Goal: Transaction & Acquisition: Purchase product/service

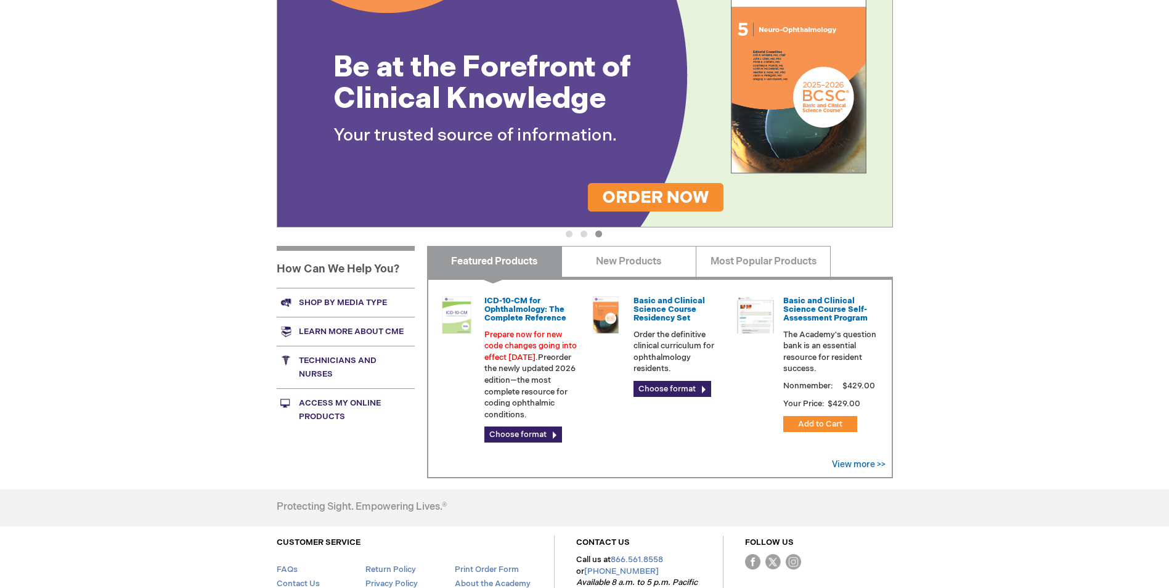
scroll to position [168, 0]
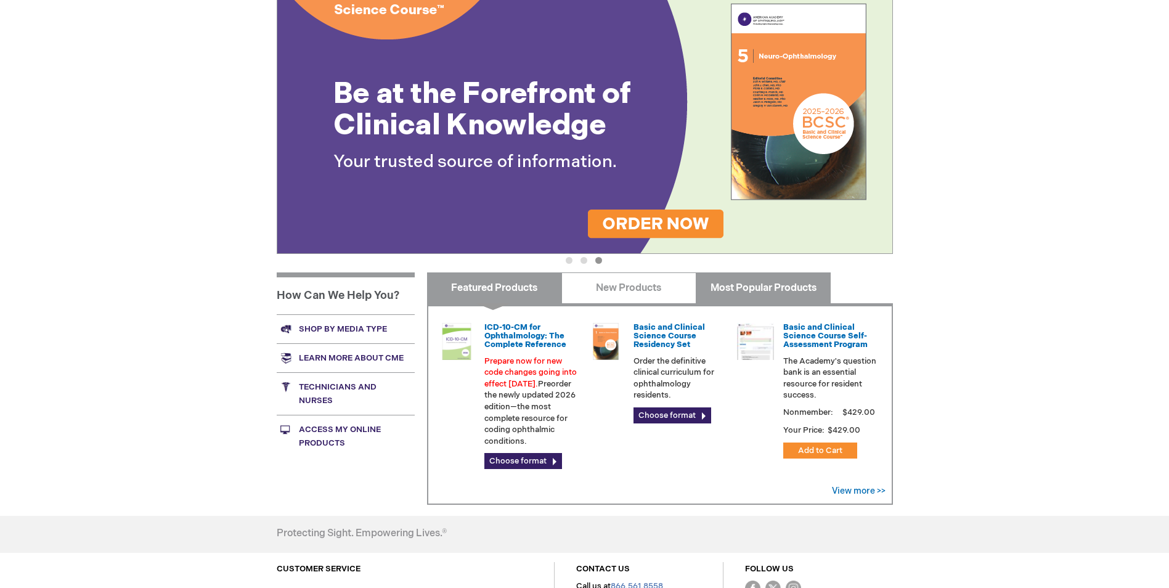
click at [732, 286] on link "Most Popular Products" at bounding box center [763, 287] width 135 height 31
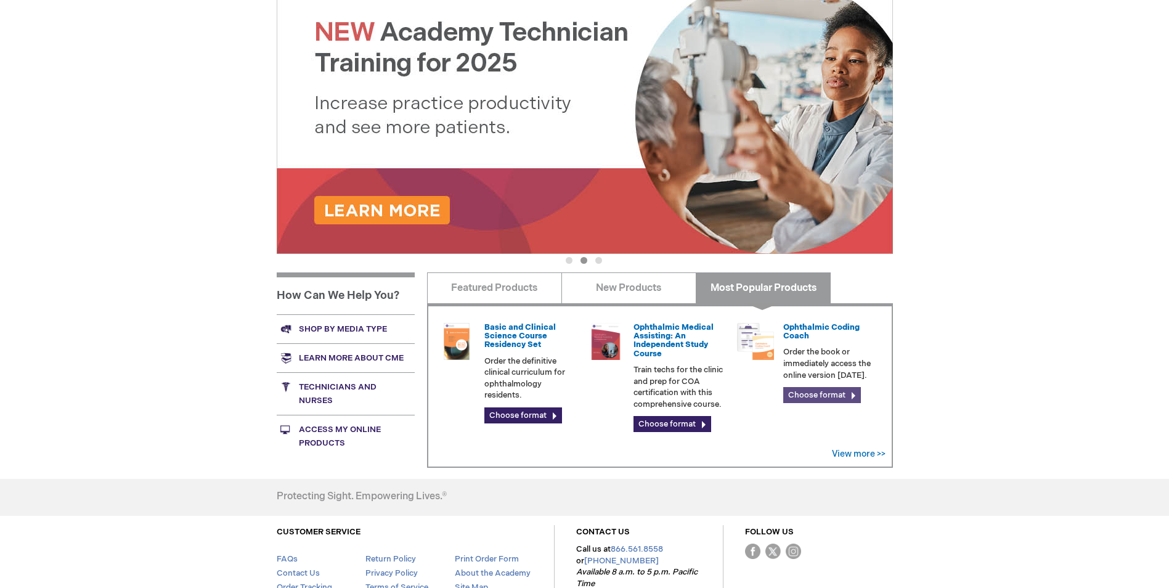
click at [806, 395] on link "Choose format" at bounding box center [822, 395] width 78 height 16
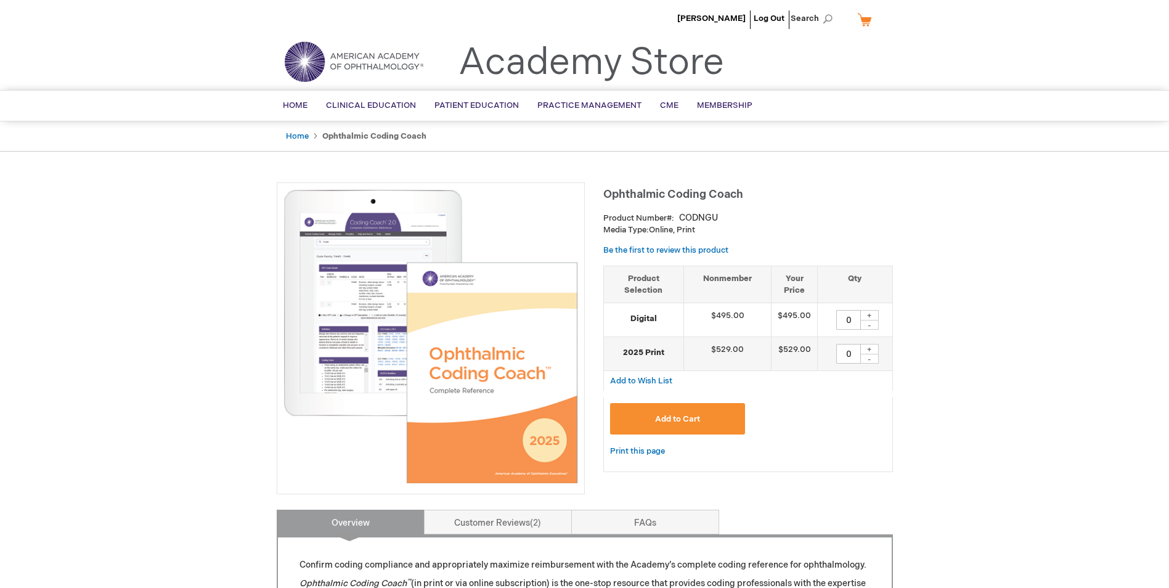
click at [870, 316] on div "+" at bounding box center [870, 315] width 18 height 10
type input "1"
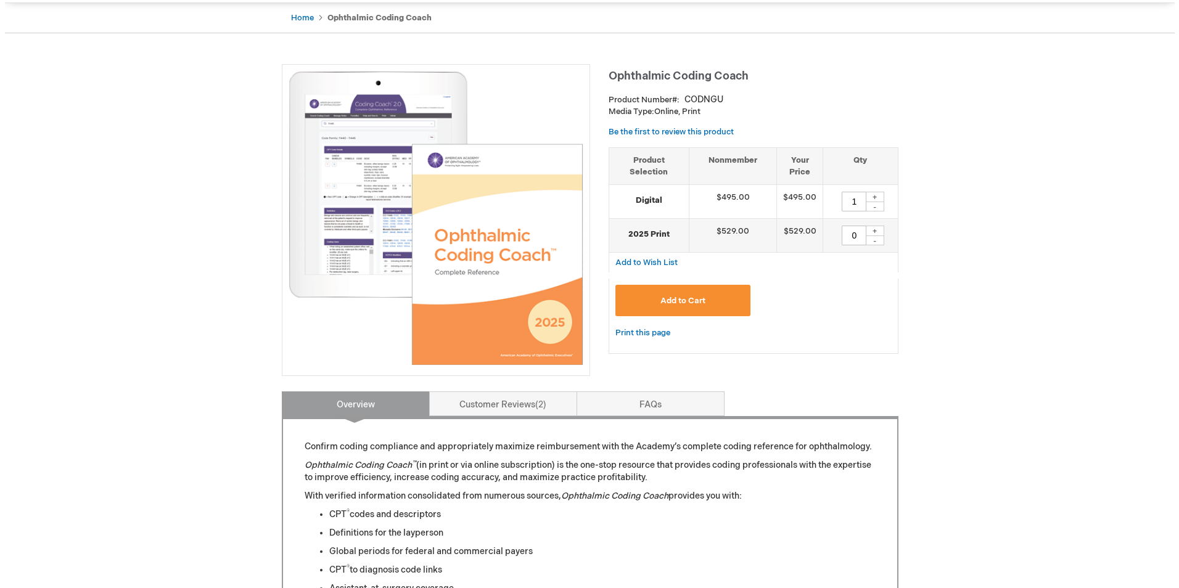
scroll to position [123, 0]
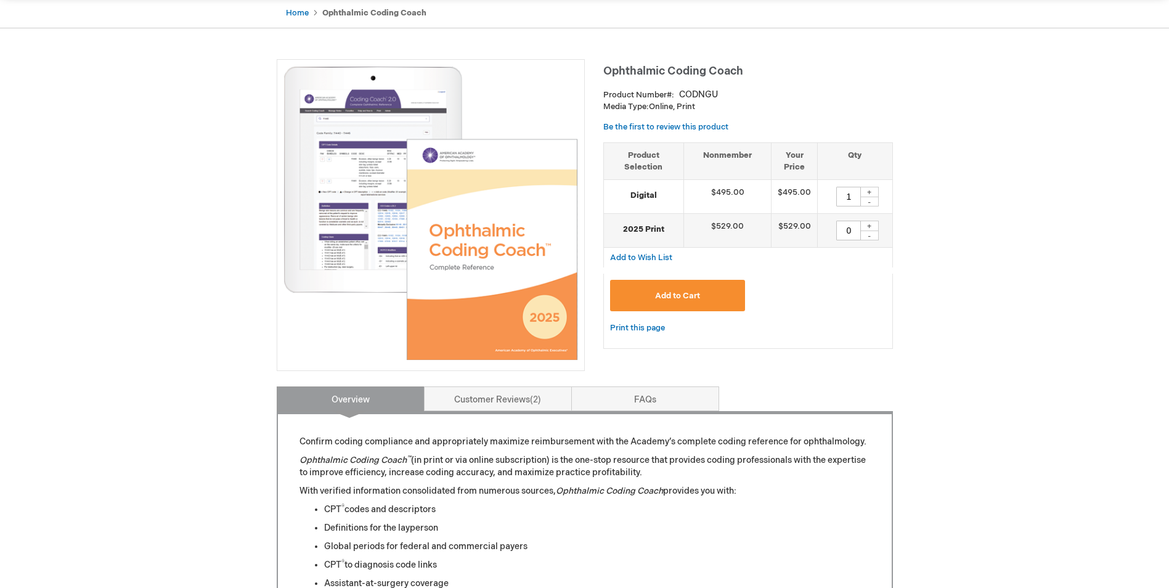
click at [659, 297] on span "Add to Cart" at bounding box center [677, 296] width 45 height 10
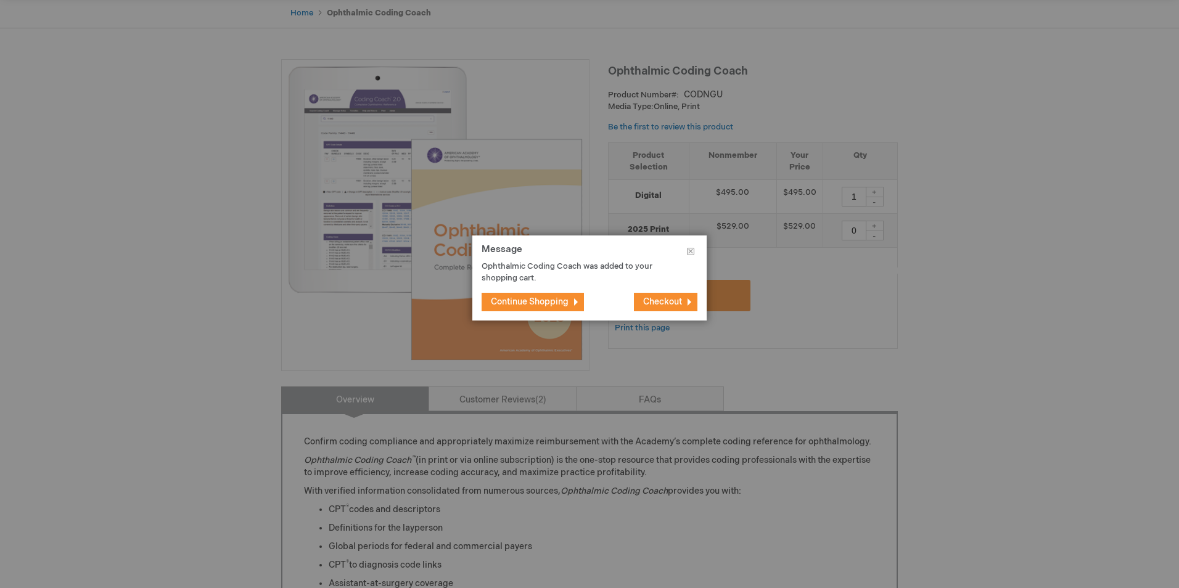
click at [647, 303] on span "Checkout" at bounding box center [662, 302] width 39 height 10
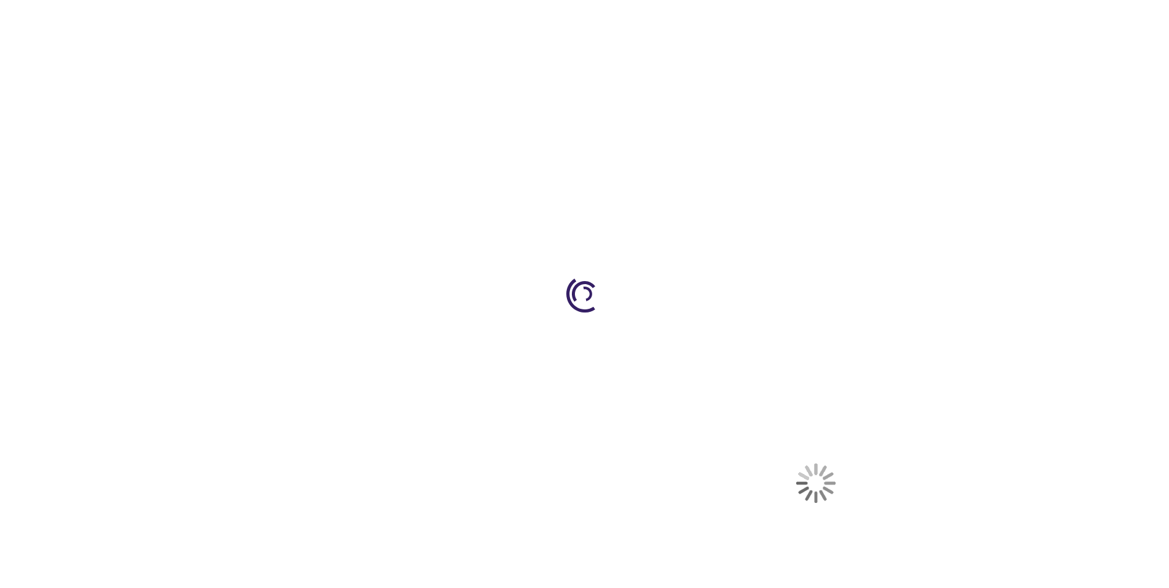
select select "US"
select select "41"
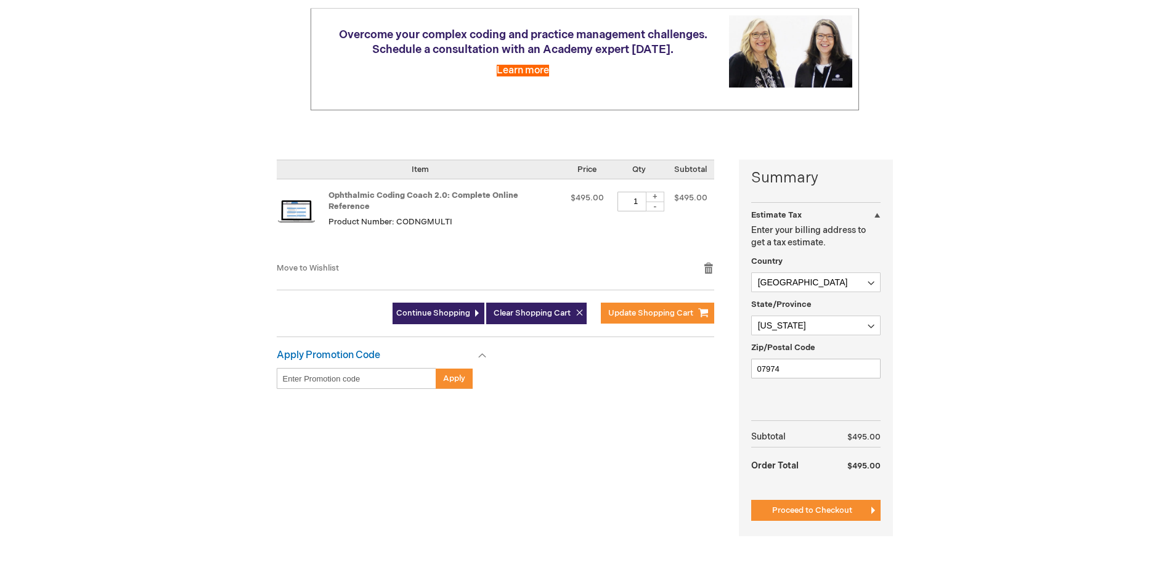
scroll to position [185, 0]
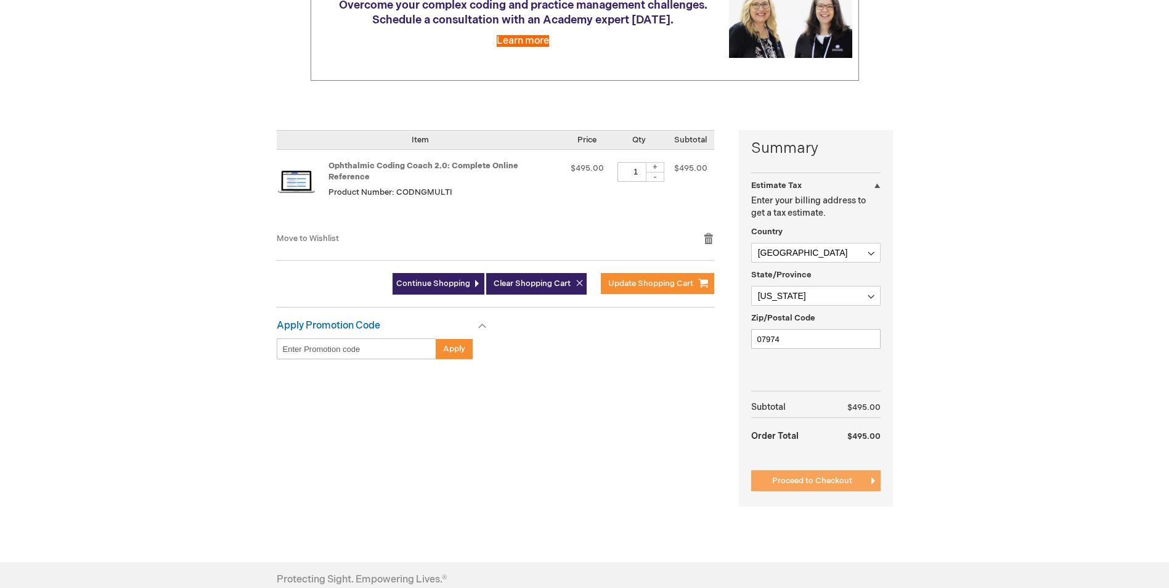
click at [812, 488] on button "Proceed to Checkout" at bounding box center [815, 480] width 129 height 21
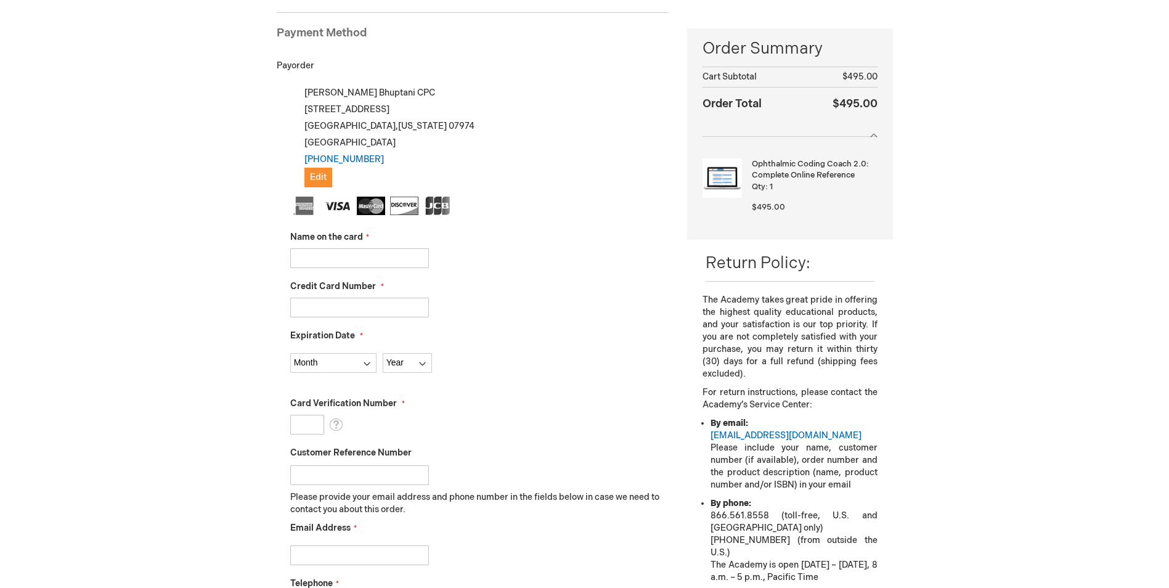
click at [407, 260] on input "Name on the card" at bounding box center [359, 258] width 139 height 20
type input "Jodi Freed"
type input "5528020911124253"
click at [356, 357] on select "Month 01 - January 02 - February 03 - March 04 - April 05 - May 06 - June 07 - …" at bounding box center [333, 363] width 86 height 20
select select "6"
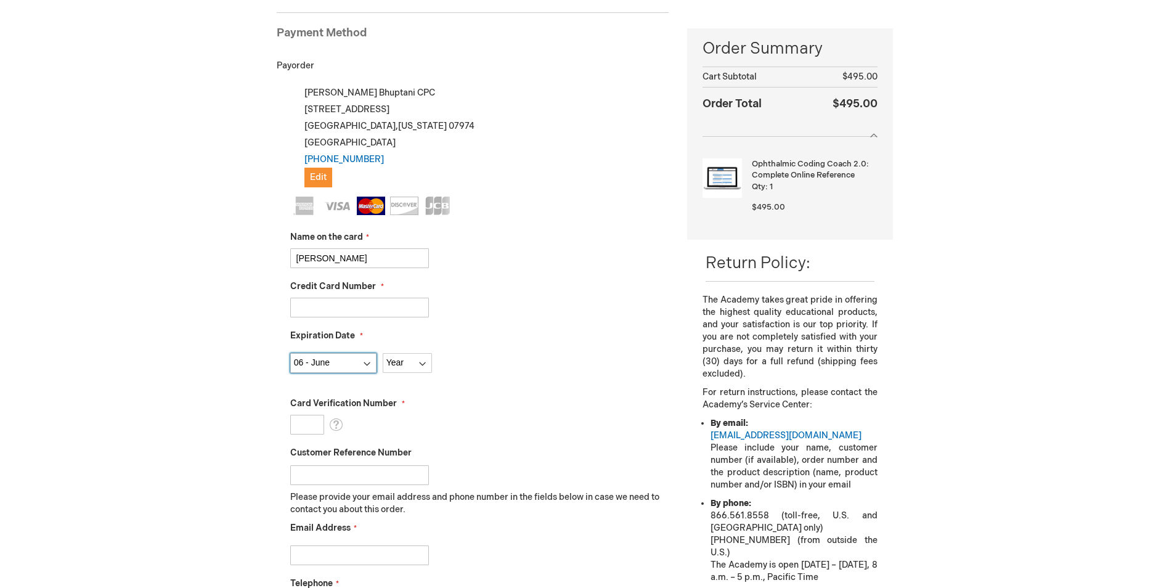
click at [290, 353] on select "Month 01 - January 02 - February 03 - March 04 - April 05 - May 06 - June 07 - …" at bounding box center [333, 363] width 86 height 20
click at [409, 362] on select "Year 2025 2026 2027 2028 2029 2030 2031 2032 2033 2034 2035" at bounding box center [407, 363] width 49 height 20
select select "2027"
click at [383, 353] on select "Year 2025 2026 2027 2028 2029 2030 2031 2032 2033 2034 2035" at bounding box center [407, 363] width 49 height 20
click at [314, 422] on input "Card Verification Number" at bounding box center [307, 425] width 34 height 20
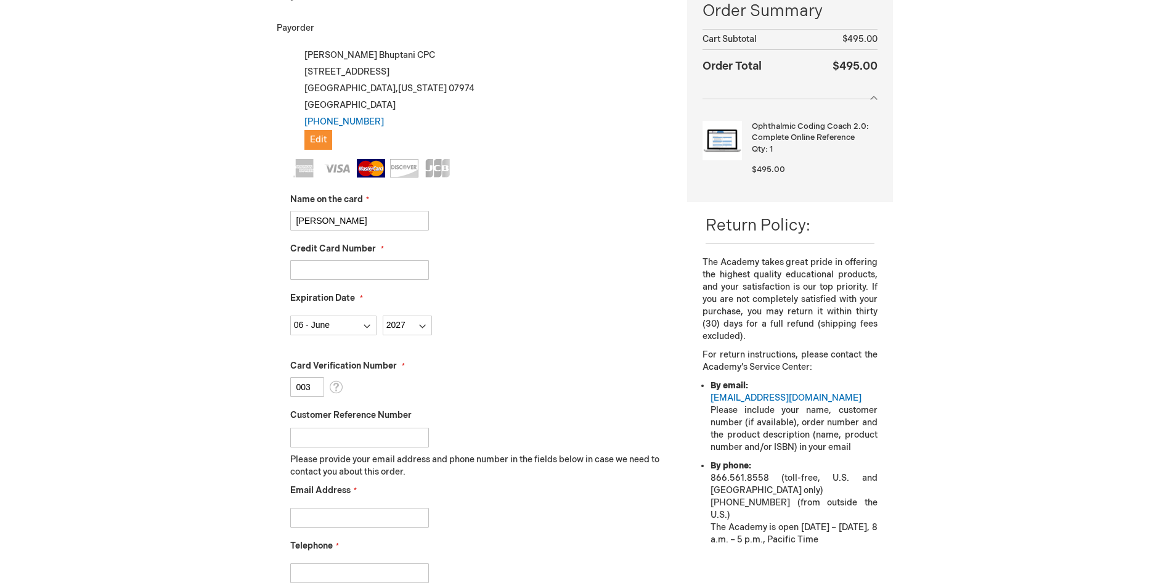
scroll to position [292, 0]
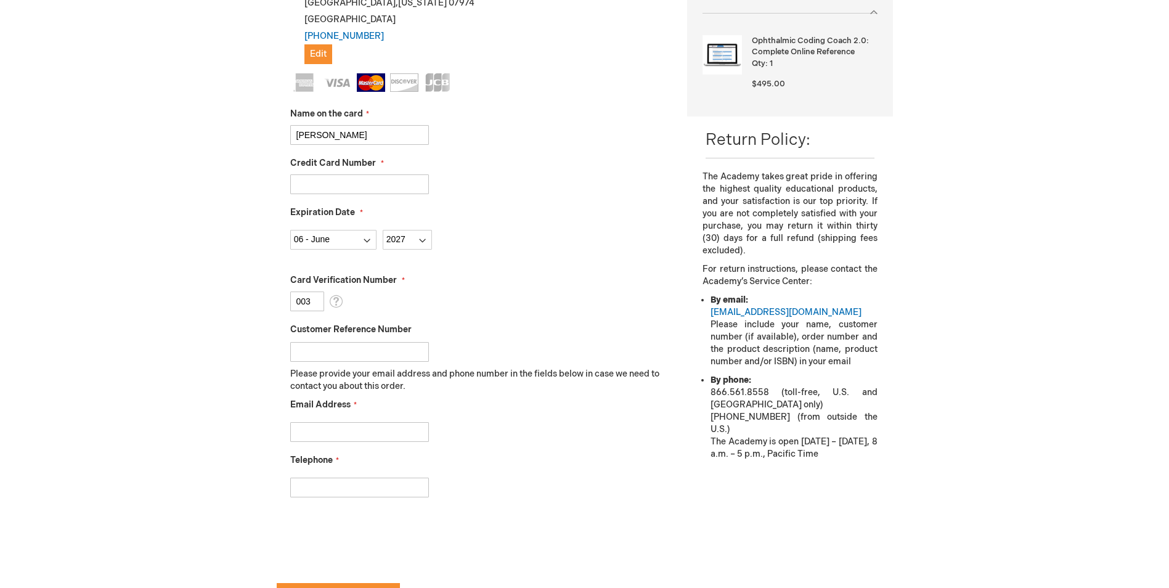
type input "003"
click at [314, 429] on input "Email Address" at bounding box center [359, 432] width 139 height 20
type input "sbhuptani@prismvisiongroup.com"
click at [356, 489] on input "Telephone" at bounding box center [359, 488] width 139 height 20
type input "9085529777"
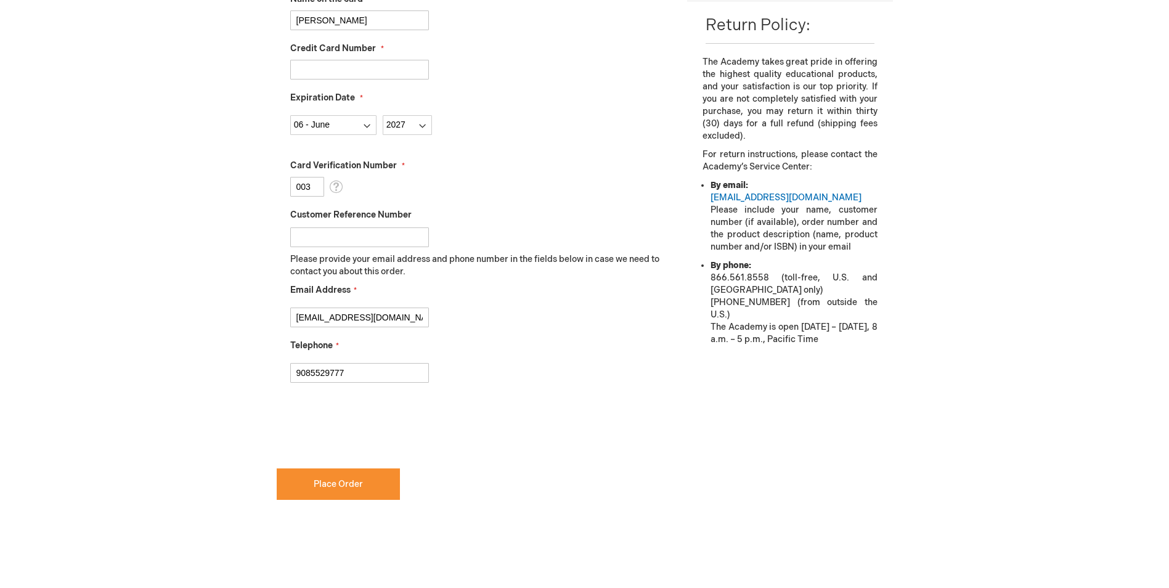
scroll to position [415, 0]
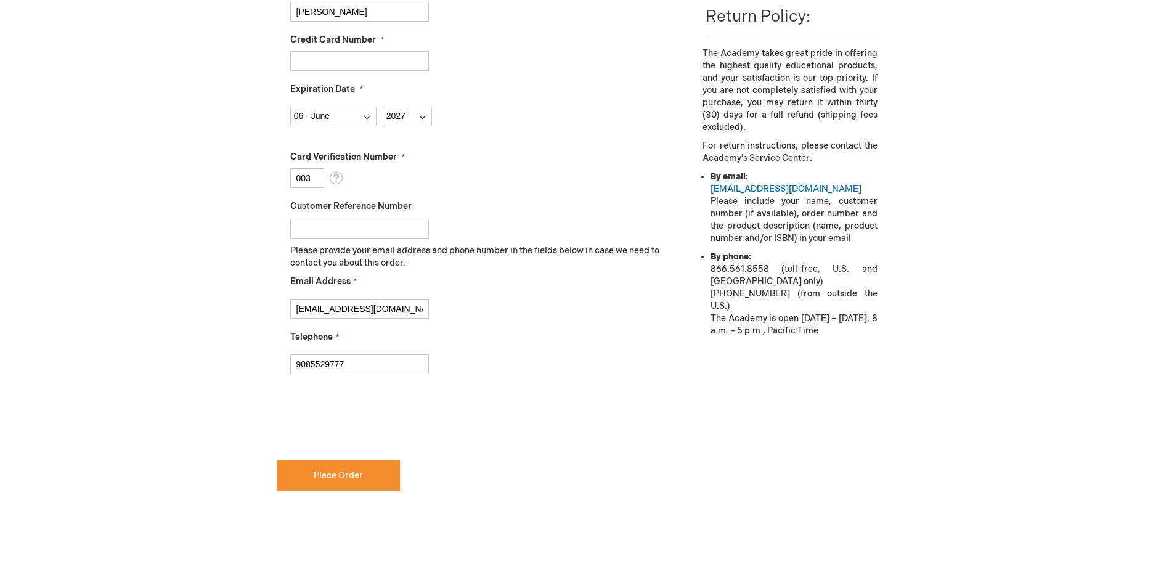
checkbox input "true"
click at [335, 484] on button "Place Order" at bounding box center [338, 475] width 123 height 31
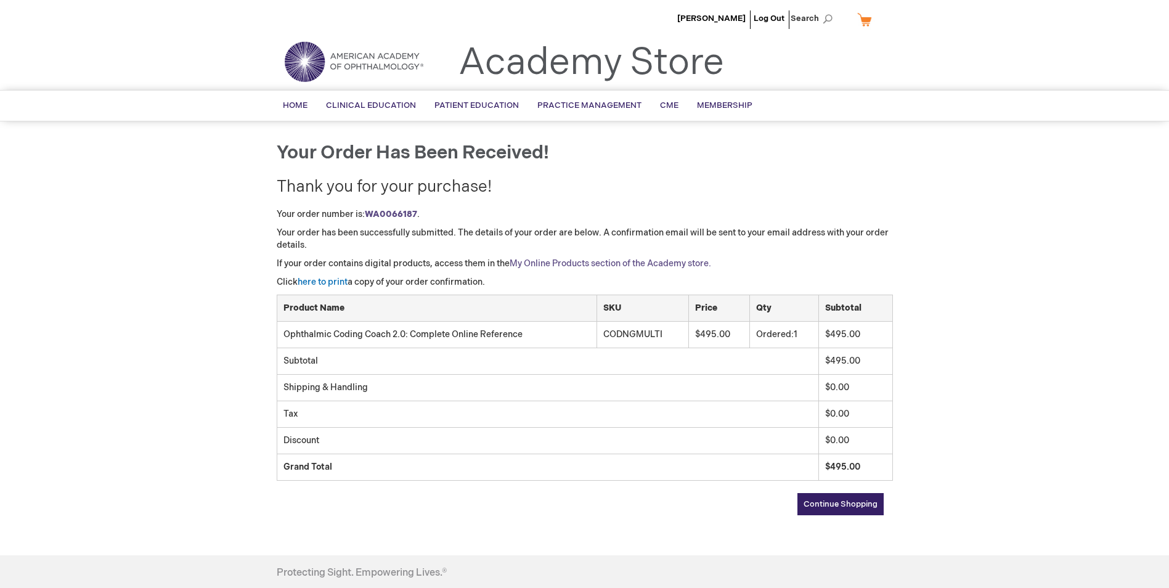
click at [551, 265] on link "My Online Products section of the Academy store." at bounding box center [611, 263] width 202 height 10
